Goal: Information Seeking & Learning: Learn about a topic

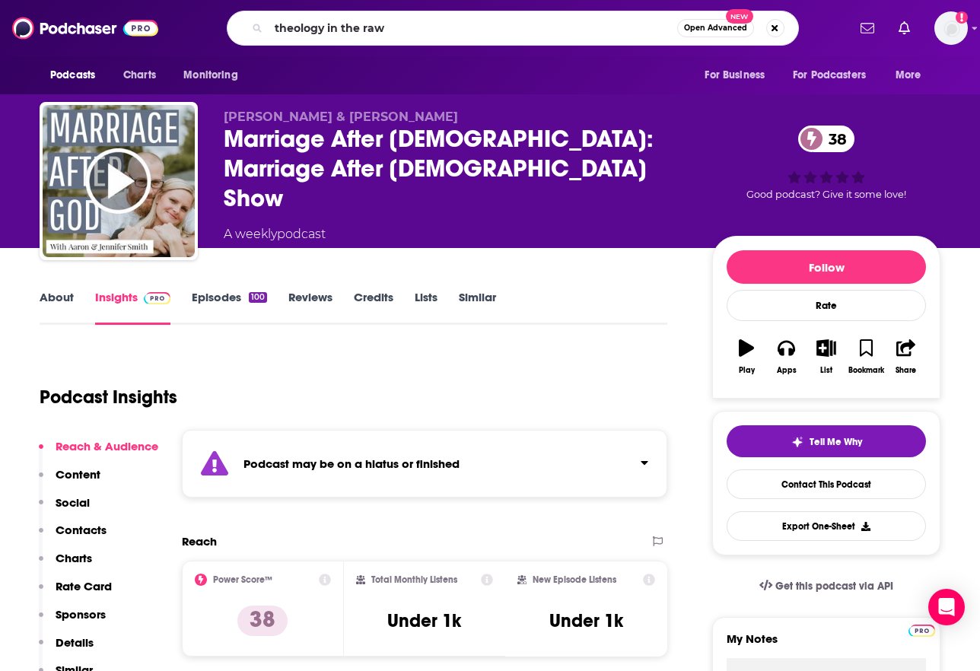
type input "theology in the raw"
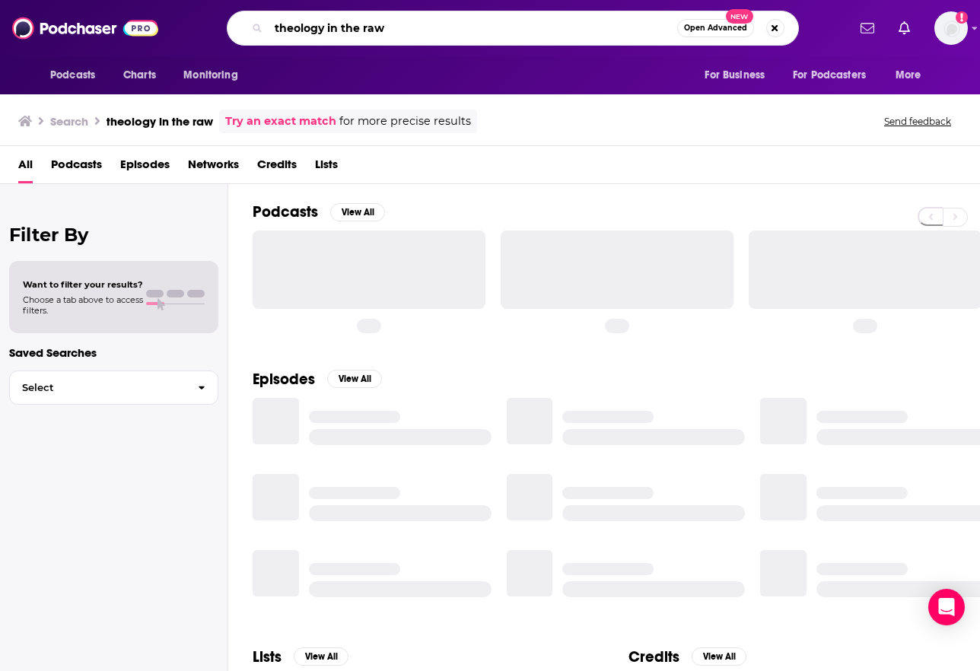
click at [406, 32] on input "theology in the raw" at bounding box center [473, 28] width 409 height 24
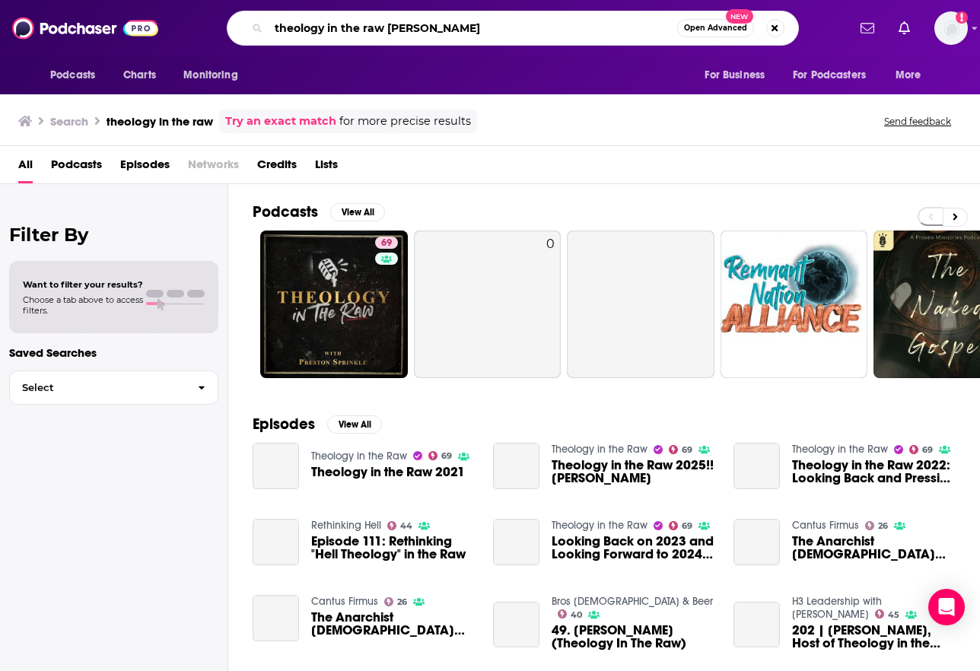
type input "theology in the raw [PERSON_NAME]"
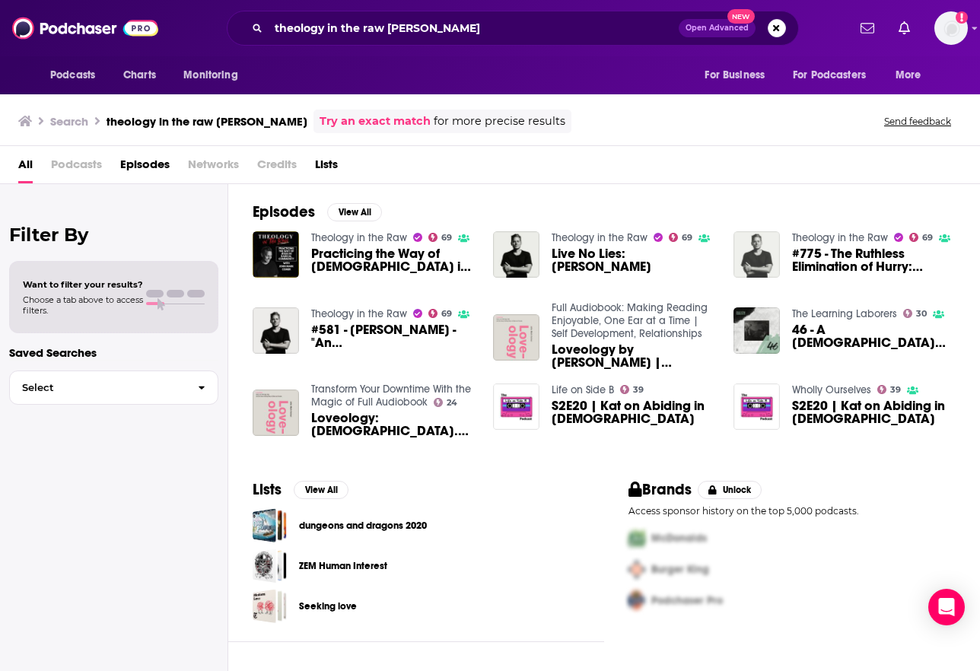
click at [769, 256] on img "#775 - The Ruthless Elimination of Hurry: John Mark Comer" at bounding box center [757, 254] width 46 height 46
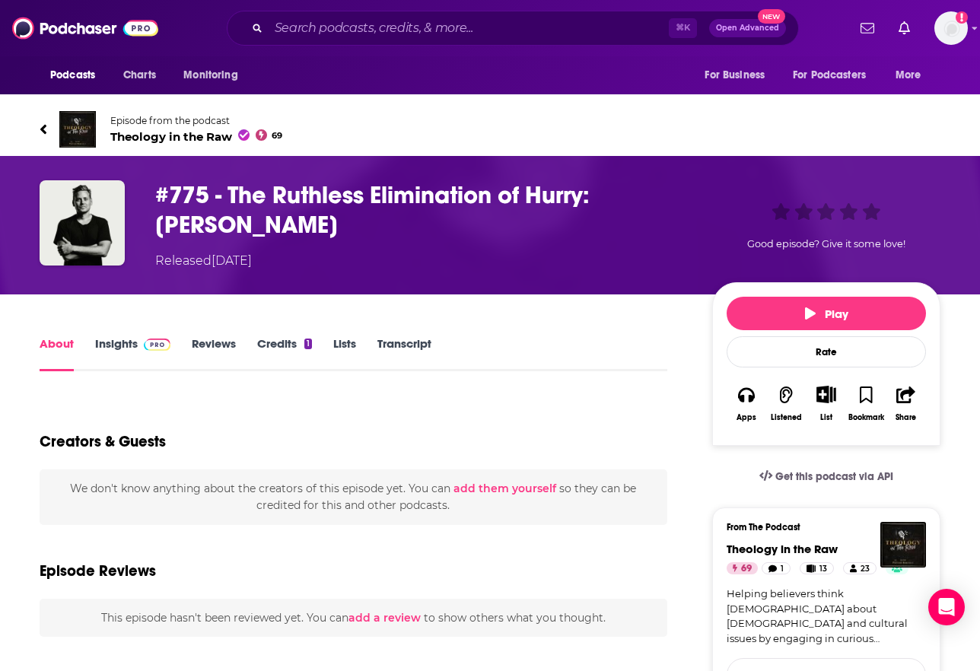
type input "[URL][DOMAIN_NAME]"
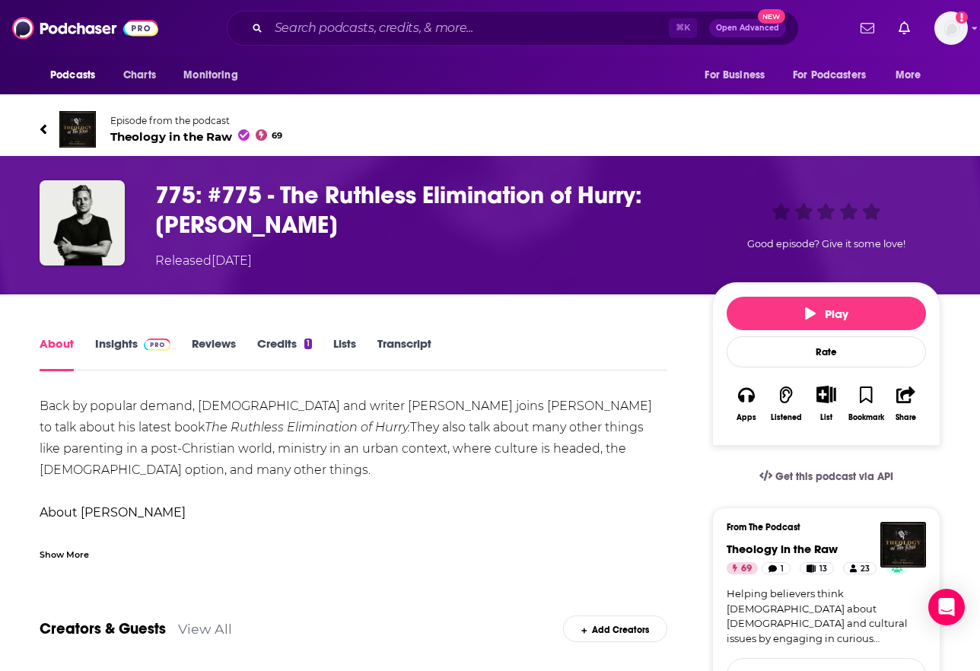
click at [126, 344] on link "Insights" at bounding box center [132, 353] width 75 height 35
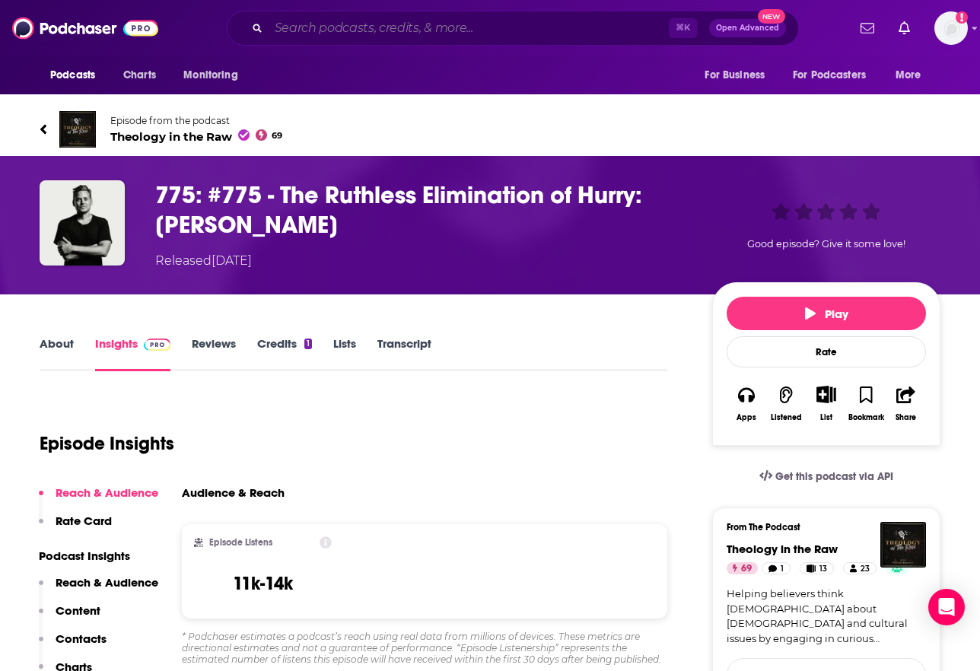
click at [327, 30] on input "Search podcasts, credits, & more..." at bounding box center [469, 28] width 400 height 24
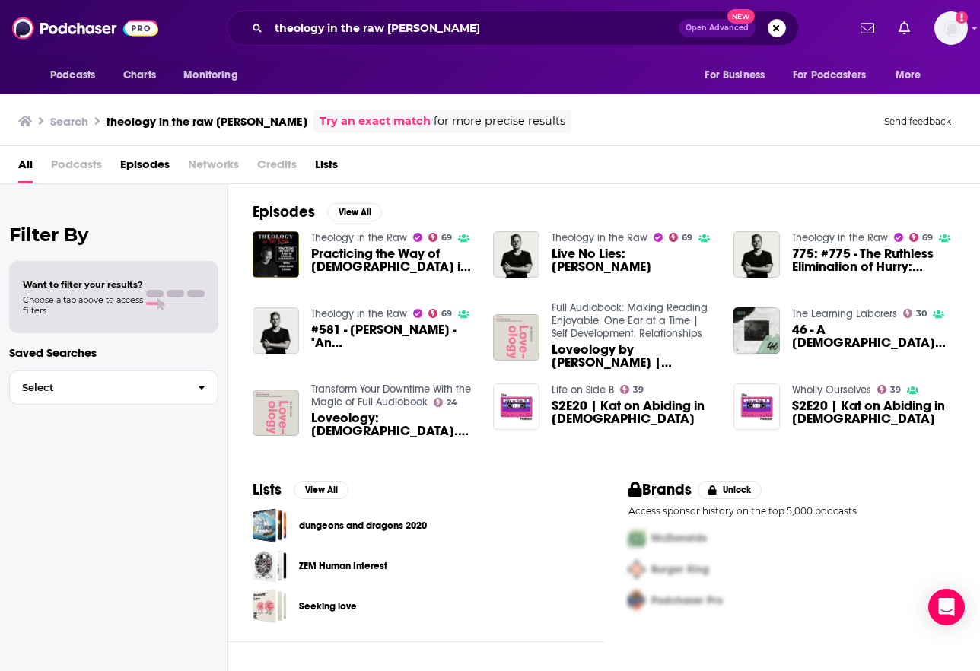
click at [361, 259] on span "Practicing the Way of [DEMOGRAPHIC_DATA] in Radical Community: [PERSON_NAME]" at bounding box center [393, 260] width 164 height 26
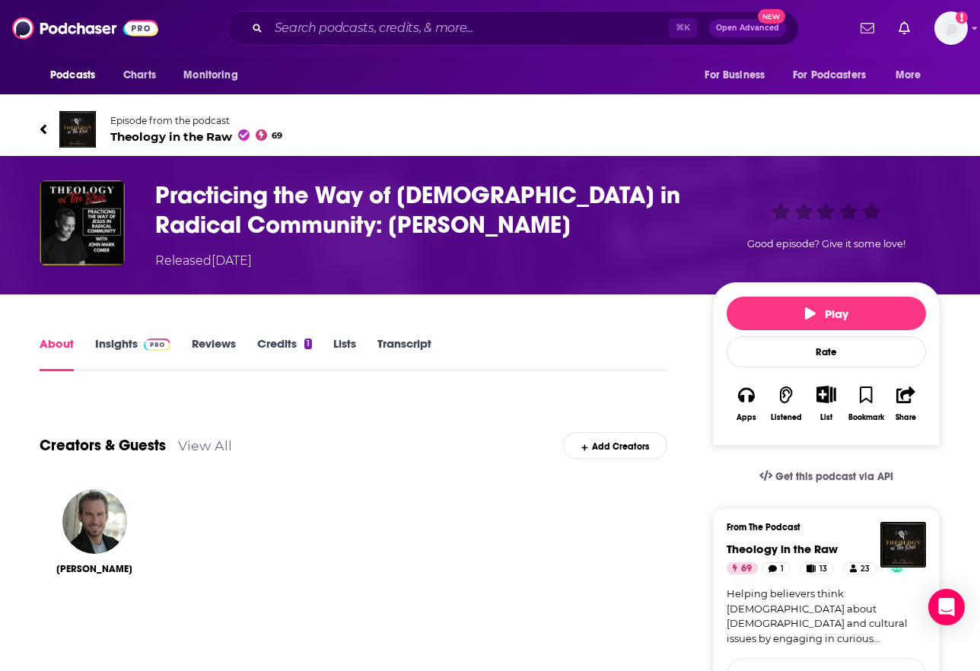
type input "[URL][DOMAIN_NAME]"
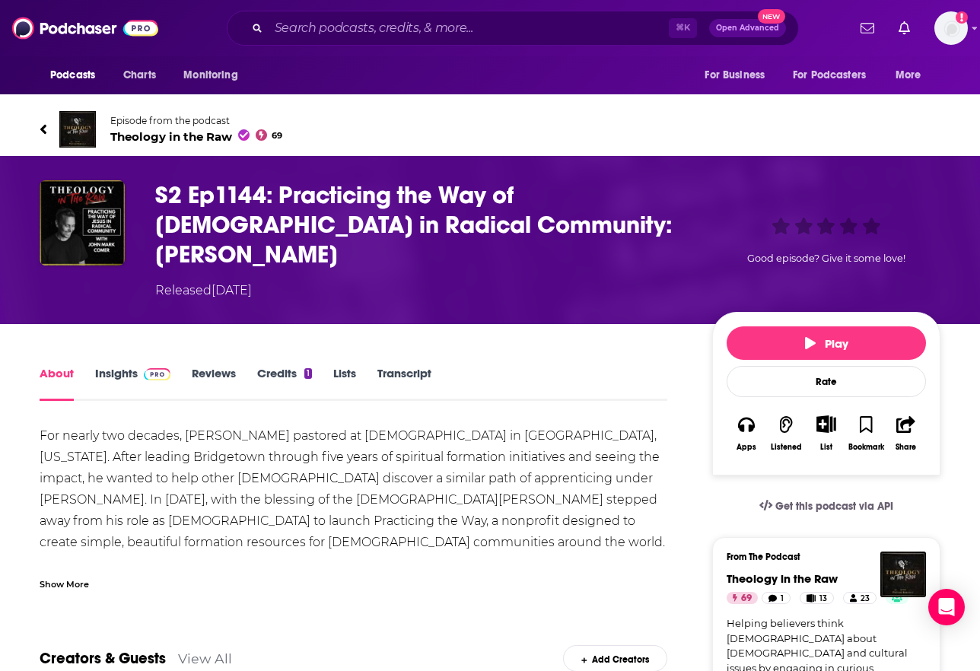
click at [133, 366] on link "Insights" at bounding box center [132, 383] width 75 height 35
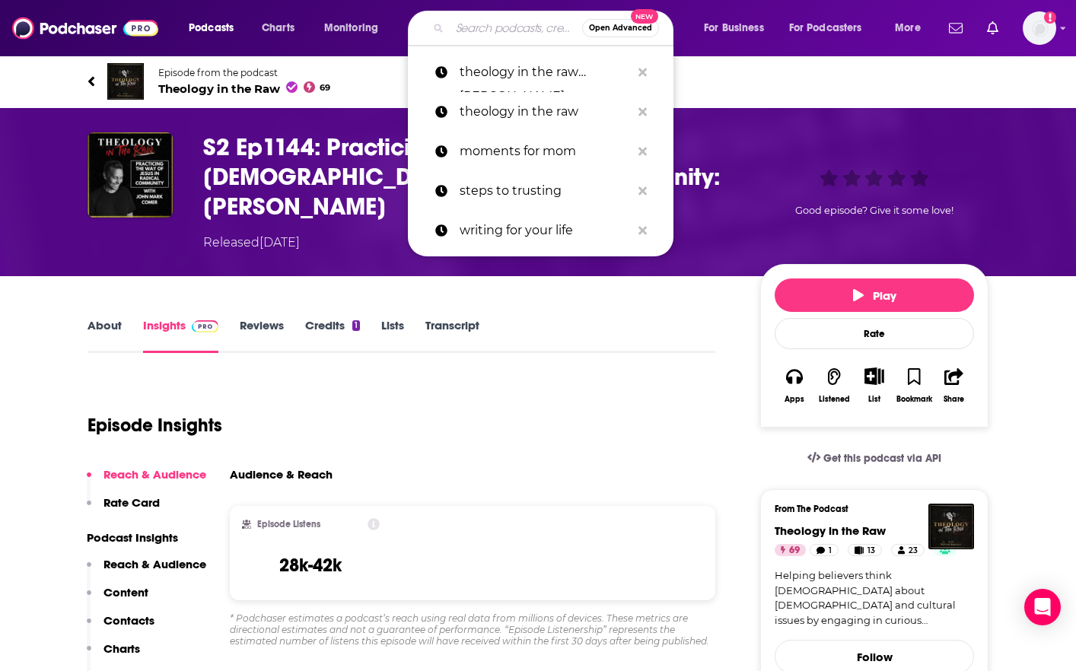
click at [498, 29] on input "Search podcasts, credits, & more..." at bounding box center [516, 28] width 132 height 24
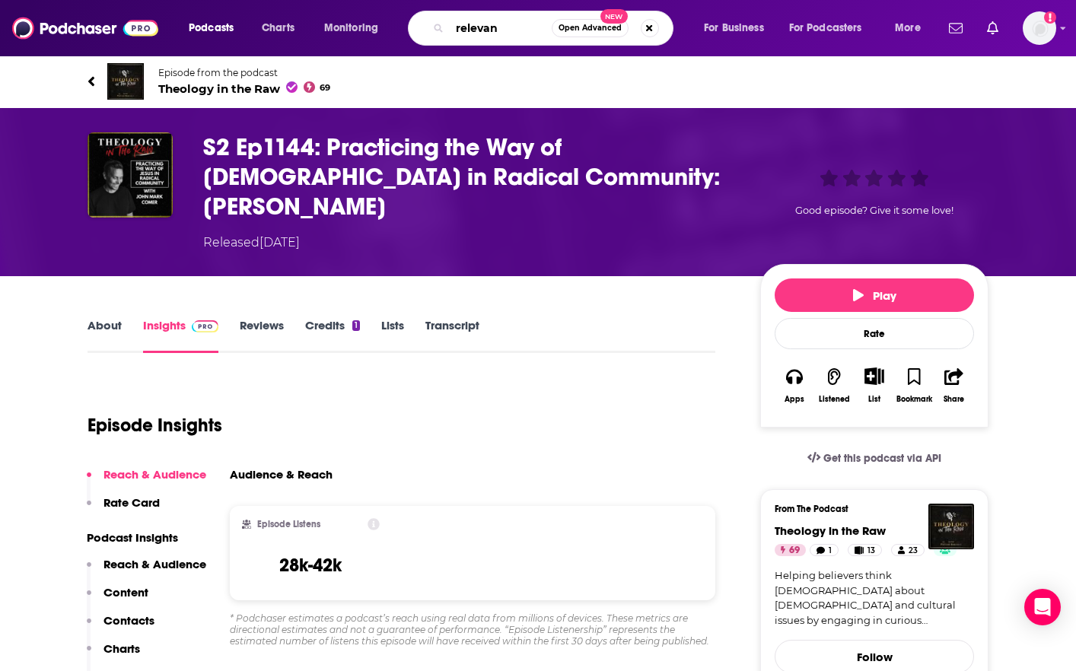
type input "relevant"
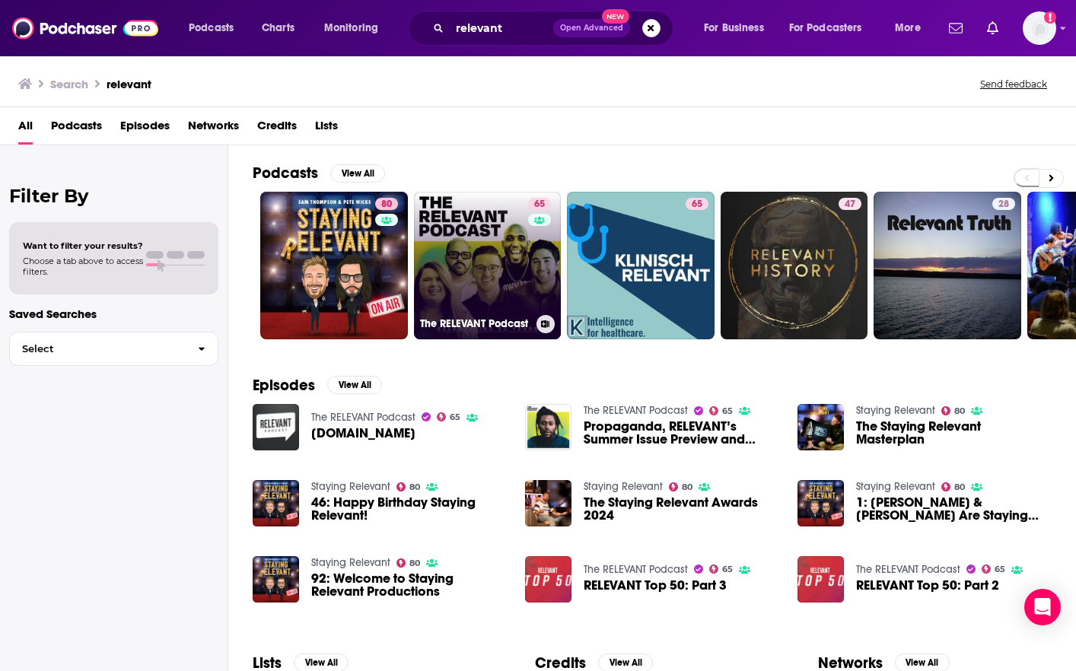
click at [481, 294] on link "65 The RELEVANT Podcast" at bounding box center [488, 266] width 148 height 148
